Goal: Navigation & Orientation: Find specific page/section

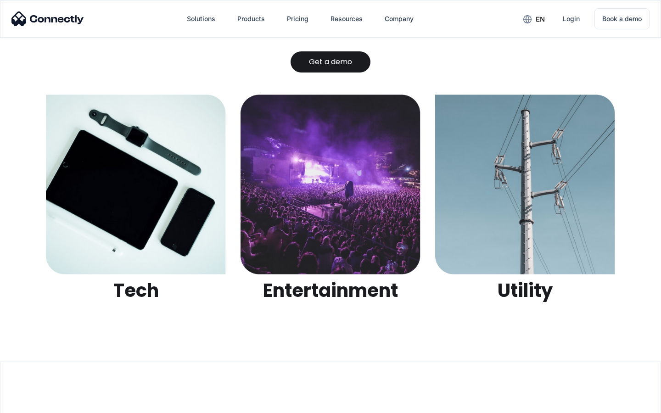
scroll to position [2897, 0]
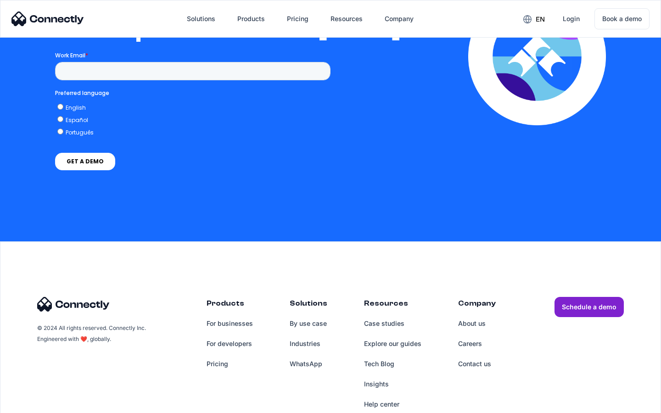
scroll to position [2016, 0]
